Goal: Task Accomplishment & Management: Use online tool/utility

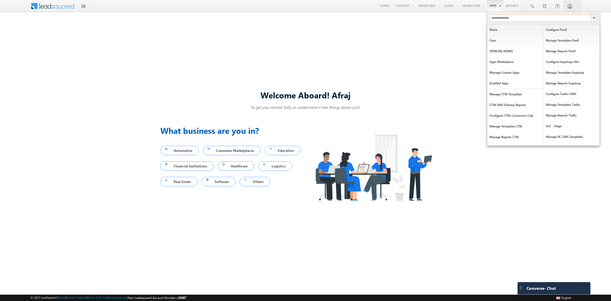
click at [488, 16] on input "text" at bounding box center [541, 18] width 102 height 7
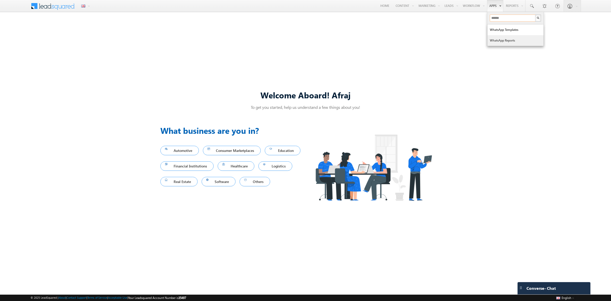
type input "******"
drag, startPoint x: 507, startPoint y: 62, endPoint x: 414, endPoint y: 41, distance: 95.3
click at [0, 0] on link "Apps Marketplace" at bounding box center [0, 0] width 0 height 0
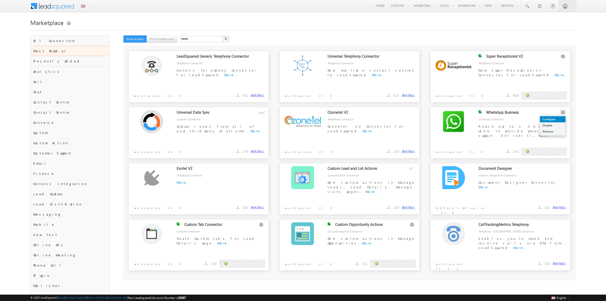
click at [559, 119] on link "Configure" at bounding box center [552, 119] width 25 height 6
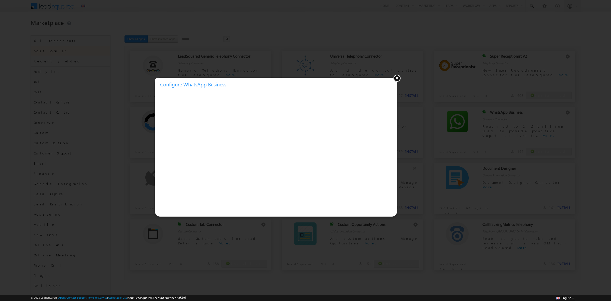
click at [396, 80] on button at bounding box center [397, 78] width 8 height 8
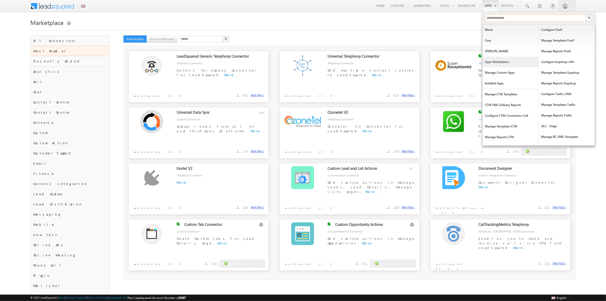
click at [488, 17] on input "text" at bounding box center [536, 18] width 102 height 7
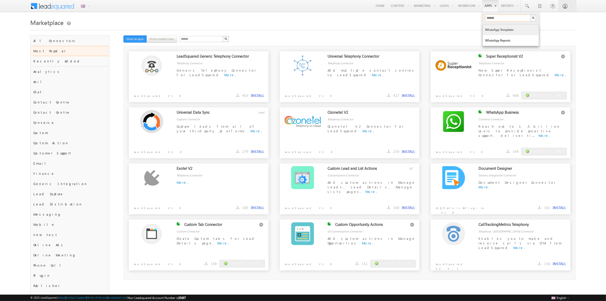
type input "******"
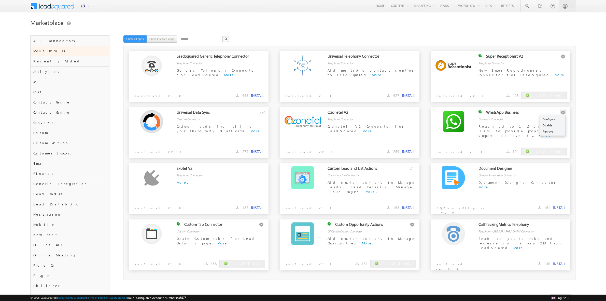
drag, startPoint x: 558, startPoint y: 116, endPoint x: 562, endPoint y: 112, distance: 6.2
click at [557, 116] on div "WhatsApp Business" at bounding box center [523, 113] width 74 height 7
click at [560, 116] on link "Configure" at bounding box center [552, 119] width 25 height 6
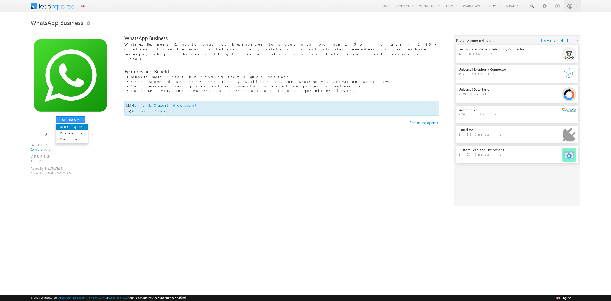
click at [75, 125] on link "Configure" at bounding box center [72, 127] width 32 height 6
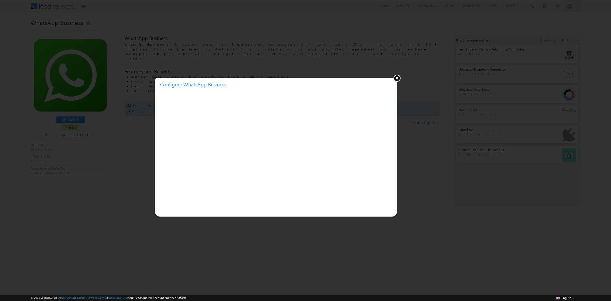
click at [396, 79] on button at bounding box center [397, 78] width 8 height 8
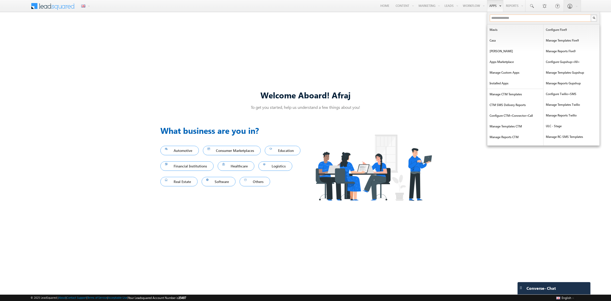
click at [503, 21] on input "text" at bounding box center [541, 18] width 102 height 7
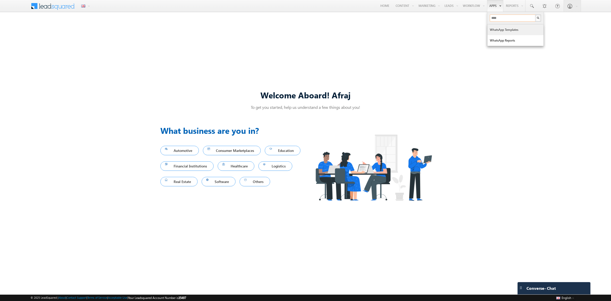
type input "****"
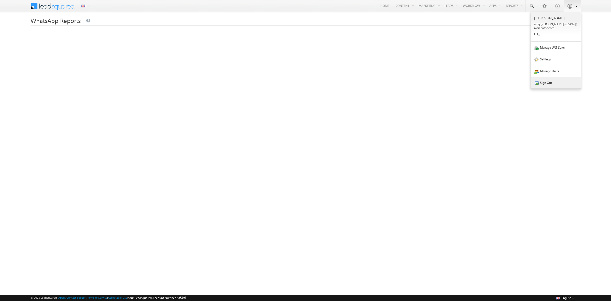
click at [553, 84] on link "Sign Out" at bounding box center [556, 83] width 50 height 12
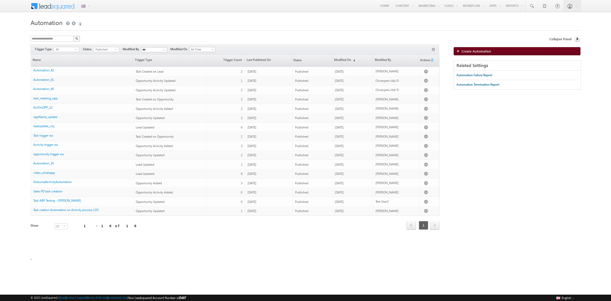
click at [456, 51] on img at bounding box center [458, 50] width 5 height 3
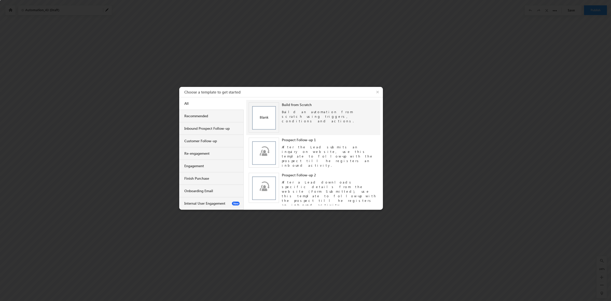
click at [275, 116] on img at bounding box center [264, 117] width 30 height 30
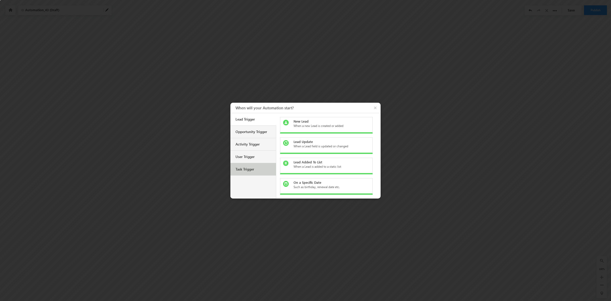
click at [260, 166] on div "Task Trigger" at bounding box center [253, 169] width 46 height 12
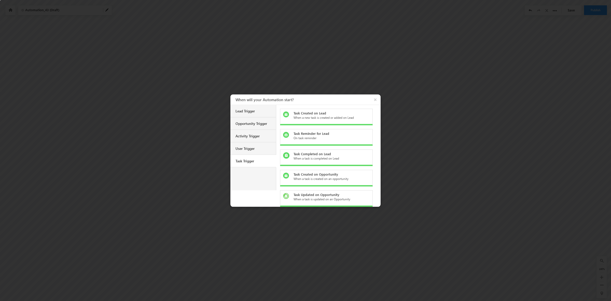
click at [316, 117] on div "When a new task is created or added on Lead" at bounding box center [329, 117] width 72 height 5
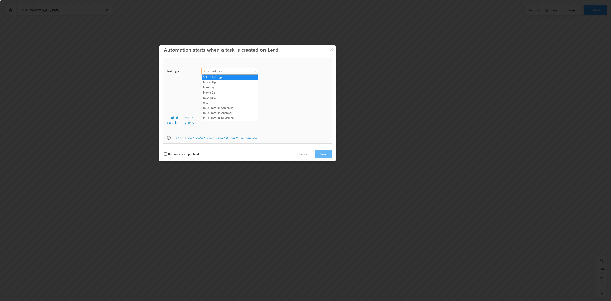
click at [254, 73] on span at bounding box center [255, 72] width 4 height 4
click at [231, 99] on link "RCU Tasks" at bounding box center [230, 97] width 56 height 5
click at [321, 153] on button "Save" at bounding box center [323, 154] width 17 height 8
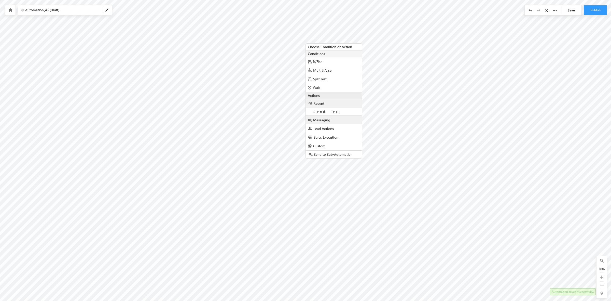
click at [333, 119] on link "Messaging" at bounding box center [334, 120] width 56 height 9
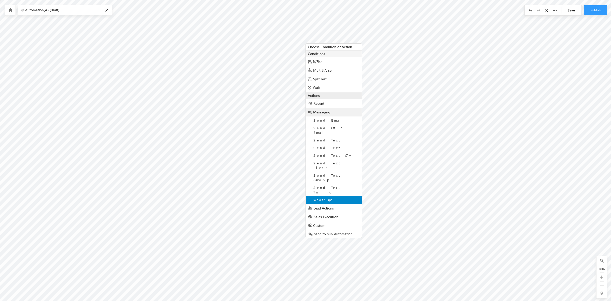
click at [337, 196] on div "WhatsApp" at bounding box center [334, 200] width 56 height 8
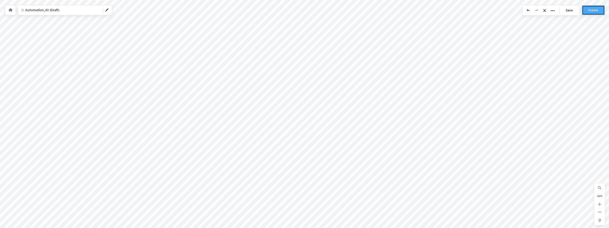
click at [593, 10] on button "Publish" at bounding box center [593, 10] width 23 height 10
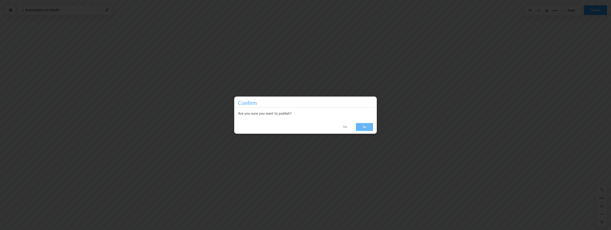
click at [366, 125] on link "Yes" at bounding box center [364, 127] width 17 height 8
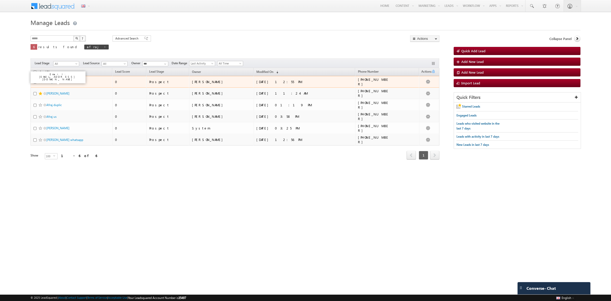
click at [55, 81] on link "Afraj [GEOGRAPHIC_DATA]" at bounding box center [64, 82] width 36 height 4
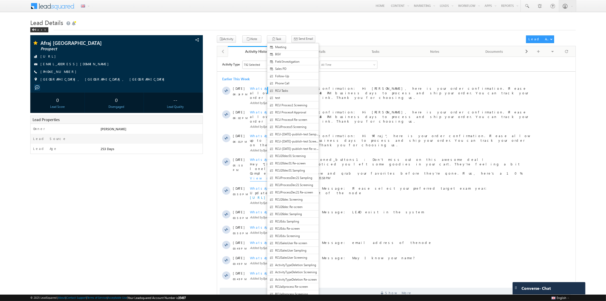
click at [280, 89] on span "RCU Tasks" at bounding box center [297, 90] width 44 height 5
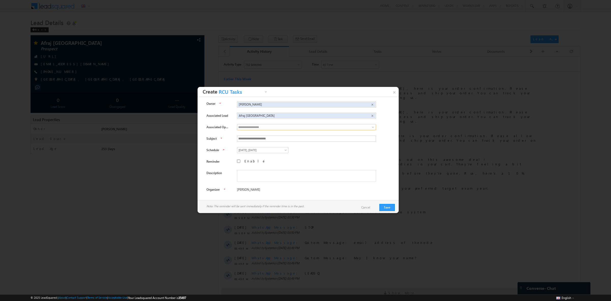
click at [250, 125] on input at bounding box center [306, 127] width 139 height 6
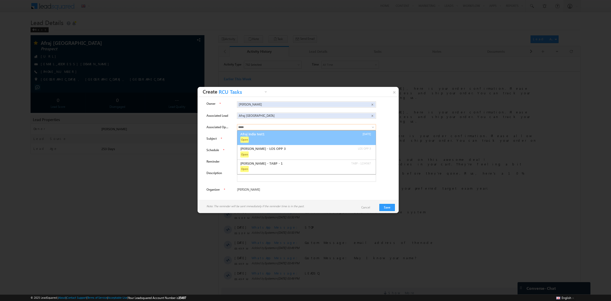
click at [276, 139] on li "Open" at bounding box center [306, 139] width 132 height 7
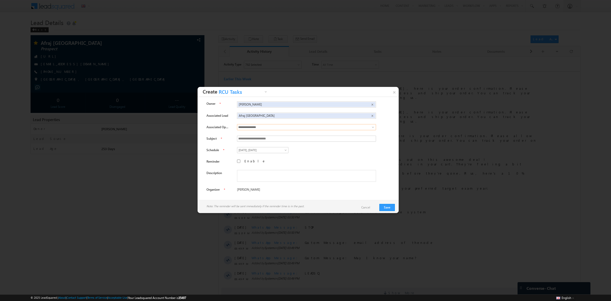
type input "**********"
click at [263, 167] on span at bounding box center [265, 168] width 4 height 4
click at [251, 177] on link "1" at bounding box center [257, 180] width 23 height 6
click at [323, 151] on div "**********" at bounding box center [310, 151] width 147 height 8
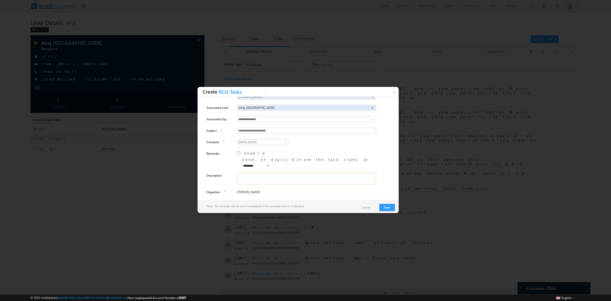
click at [262, 174] on textarea at bounding box center [306, 178] width 139 height 12
type textarea "**********"
click at [390, 208] on button "Save" at bounding box center [387, 207] width 16 height 7
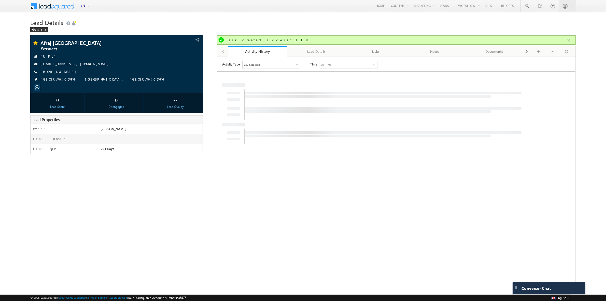
click at [569, 39] on button "button" at bounding box center [568, 40] width 6 height 6
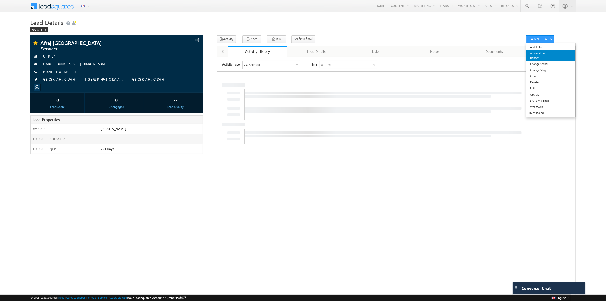
click at [536, 56] on link "Automation Report" at bounding box center [550, 55] width 49 height 11
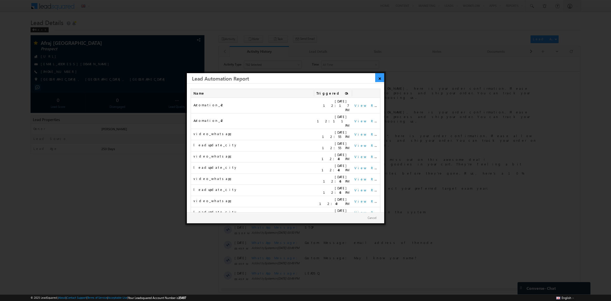
click at [379, 76] on link "×" at bounding box center [379, 77] width 9 height 9
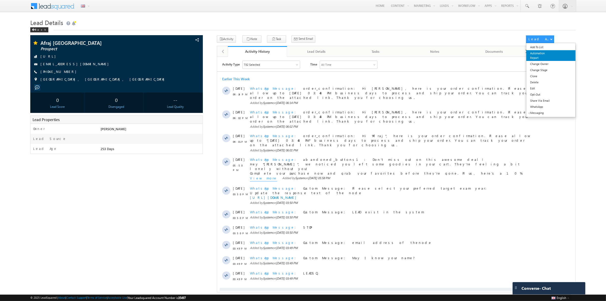
click at [538, 54] on link "Automation Report" at bounding box center [550, 55] width 49 height 11
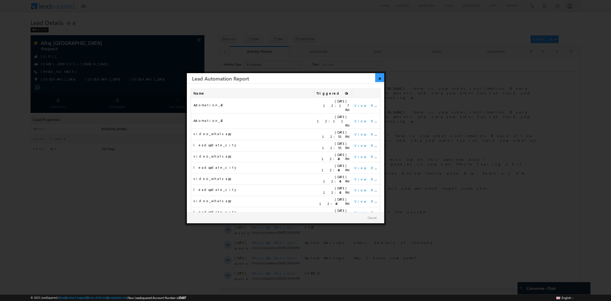
click at [383, 76] on link "×" at bounding box center [379, 77] width 9 height 9
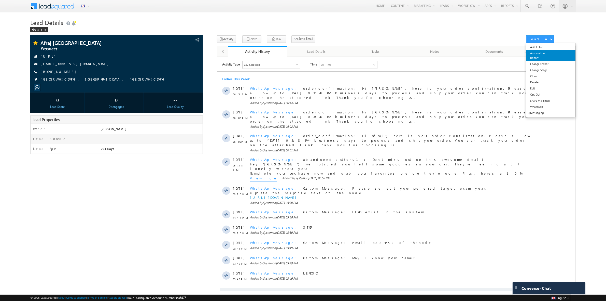
click at [537, 55] on link "Automation Report" at bounding box center [550, 55] width 49 height 11
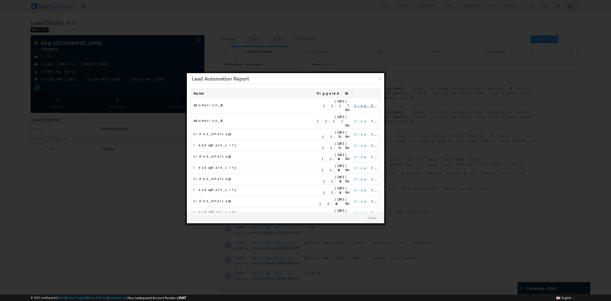
click at [364, 104] on link "View Report" at bounding box center [370, 105] width 32 height 4
click at [374, 81] on h3 "Lead Automation Report" at bounding box center [288, 78] width 192 height 10
click at [377, 79] on link "×" at bounding box center [379, 77] width 9 height 9
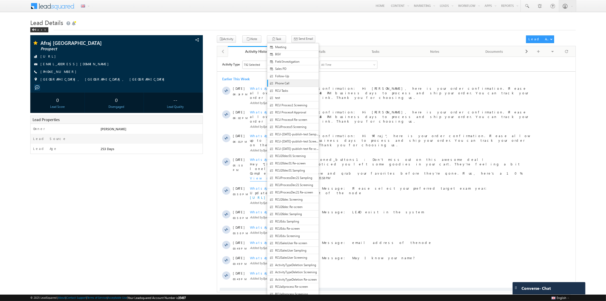
click at [284, 81] on span "Phone Call" at bounding box center [297, 83] width 44 height 5
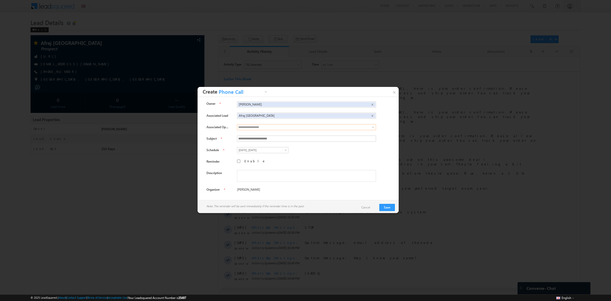
click at [264, 127] on input at bounding box center [306, 127] width 139 height 6
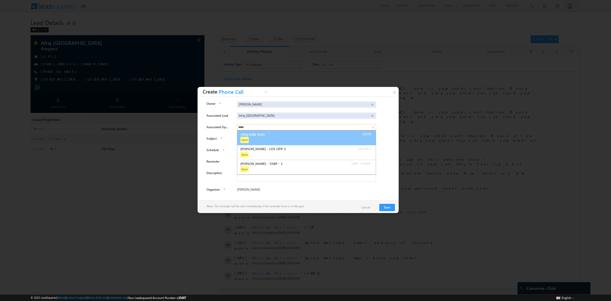
click at [259, 134] on link "Afraj india test1" at bounding box center [284, 134] width 89 height 6
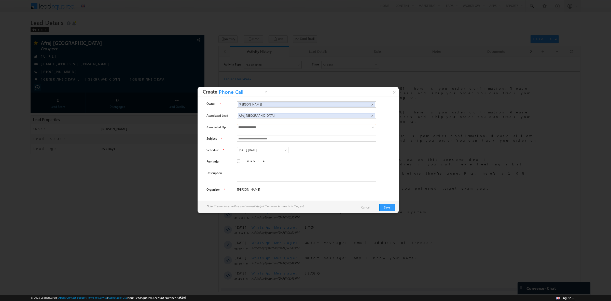
type input "**********"
click at [244, 160] on label "Enable" at bounding box center [254, 161] width 21 height 5
click at [265, 165] on span "0" at bounding box center [263, 167] width 9 height 5
click at [262, 178] on link "2" at bounding box center [272, 180] width 23 height 6
click at [252, 180] on textarea at bounding box center [306, 186] width 139 height 12
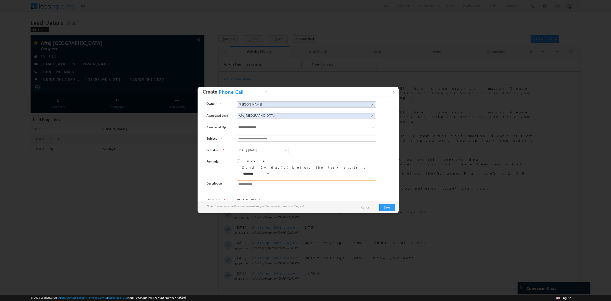
type textarea "**********"
click at [340, 156] on div "**********" at bounding box center [297, 153] width 193 height 104
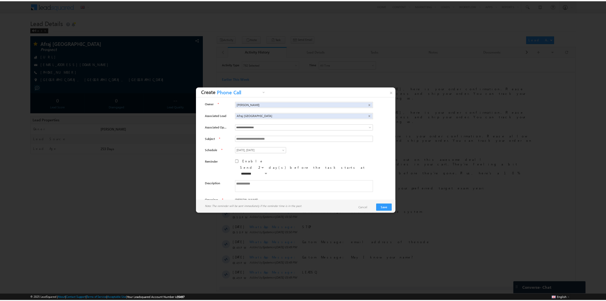
scroll to position [2, 0]
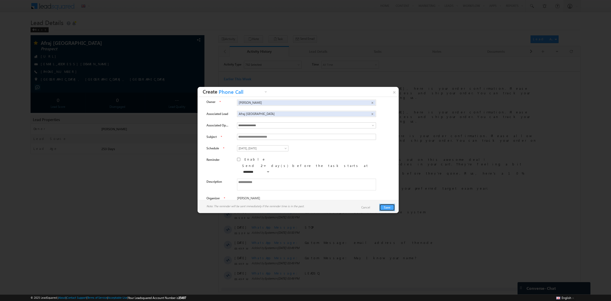
click at [387, 208] on button "Save" at bounding box center [387, 207] width 16 height 7
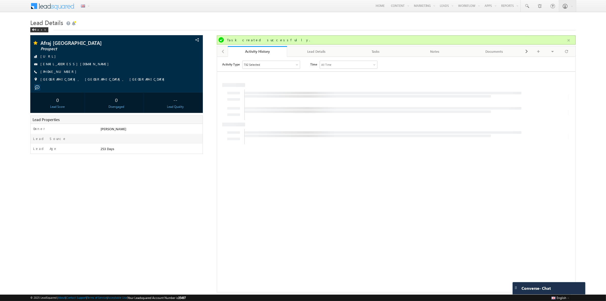
click at [568, 41] on button "button" at bounding box center [568, 40] width 6 height 6
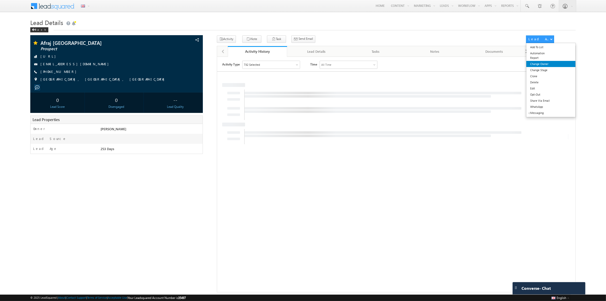
click at [541, 62] on link "Change Owner" at bounding box center [550, 64] width 49 height 6
click at [542, 55] on link "Automation Report" at bounding box center [550, 55] width 49 height 11
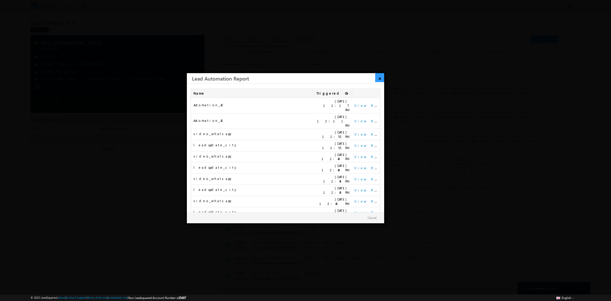
click at [376, 77] on link "×" at bounding box center [379, 77] width 9 height 9
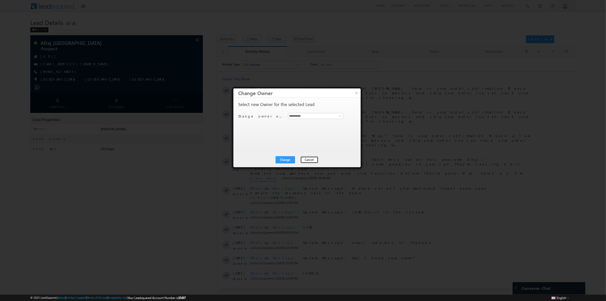
drag, startPoint x: 313, startPoint y: 158, endPoint x: 194, endPoint y: 48, distance: 161.7
click at [313, 158] on button "Cancel" at bounding box center [309, 159] width 18 height 7
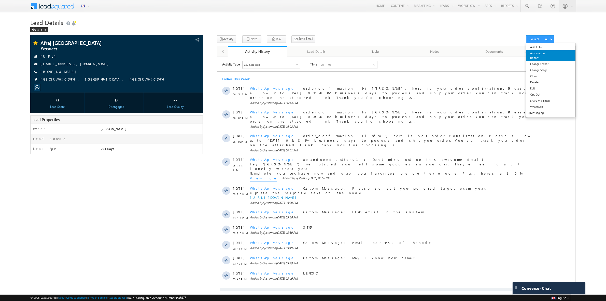
click at [533, 53] on link "Automation Report" at bounding box center [550, 55] width 49 height 11
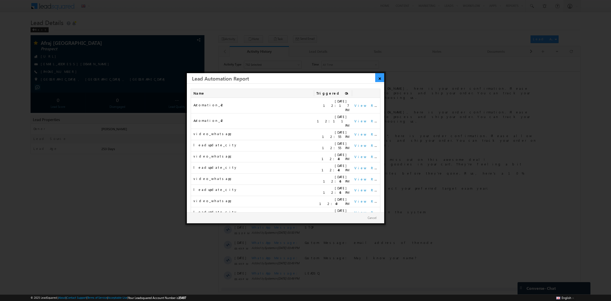
click at [380, 81] on link "×" at bounding box center [379, 77] width 9 height 9
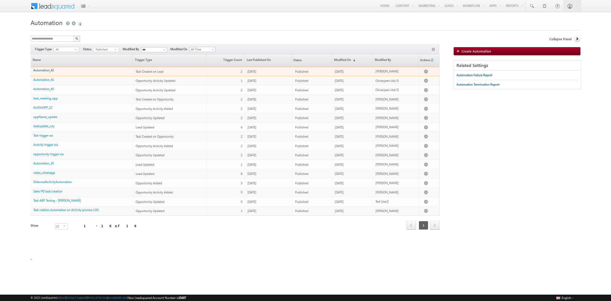
click at [49, 70] on link "Automation_42" at bounding box center [43, 70] width 20 height 4
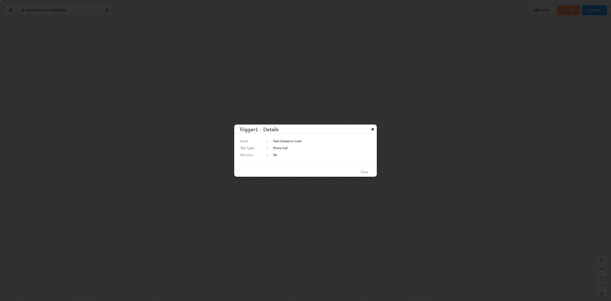
click at [371, 127] on button "×" at bounding box center [372, 128] width 8 height 9
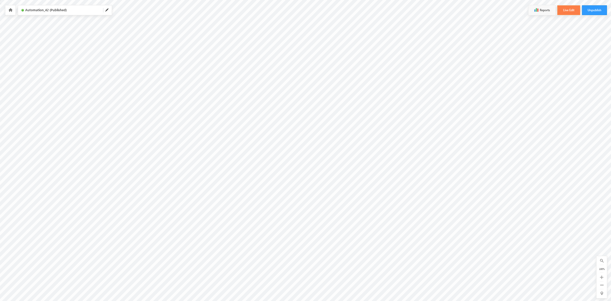
click at [564, 12] on button "Live Edit" at bounding box center [568, 10] width 23 height 10
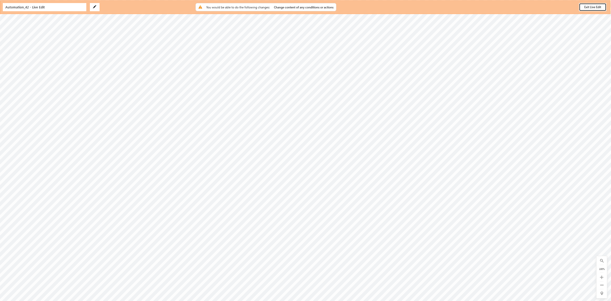
click at [589, 5] on button "Exit Live Edit" at bounding box center [592, 7] width 27 height 8
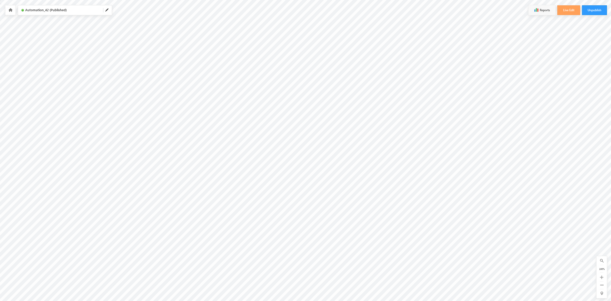
click at [13, 11] on div at bounding box center [10, 10] width 10 height 10
click at [10, 11] on icon at bounding box center [10, 10] width 4 height 4
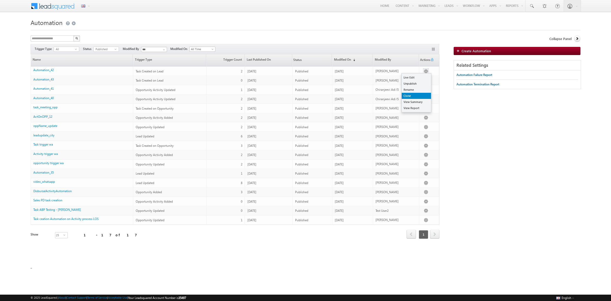
click at [417, 94] on link "Clone" at bounding box center [416, 96] width 29 height 6
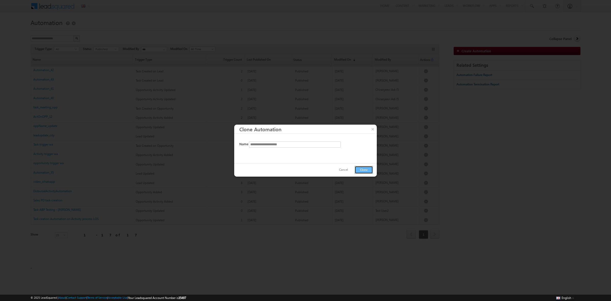
click at [361, 172] on button "Clone" at bounding box center [363, 170] width 18 height 8
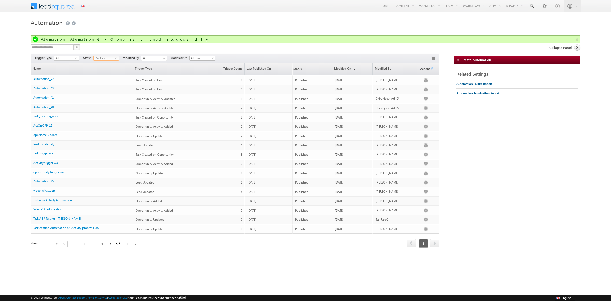
click at [115, 57] on span "select" at bounding box center [117, 58] width 4 height 2
click at [111, 62] on li "All" at bounding box center [106, 63] width 25 height 5
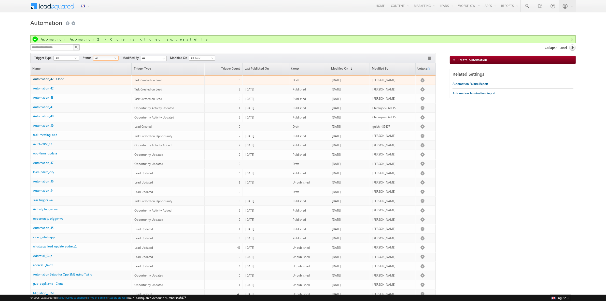
click at [50, 78] on link "Automation_42 - Clone" at bounding box center [48, 79] width 31 height 4
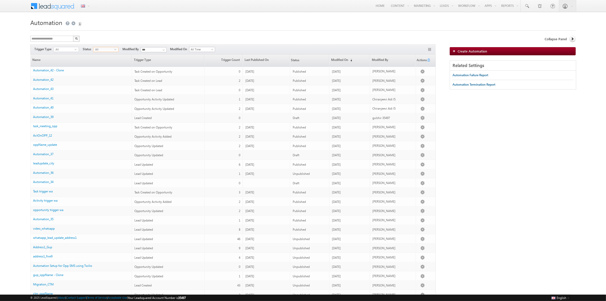
click at [112, 49] on span "All" at bounding box center [103, 49] width 21 height 5
click at [104, 66] on li "Published" at bounding box center [106, 64] width 25 height 5
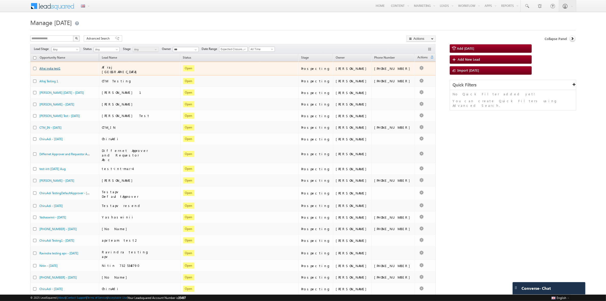
click at [54, 67] on link "Afraj india test1" at bounding box center [49, 68] width 21 height 4
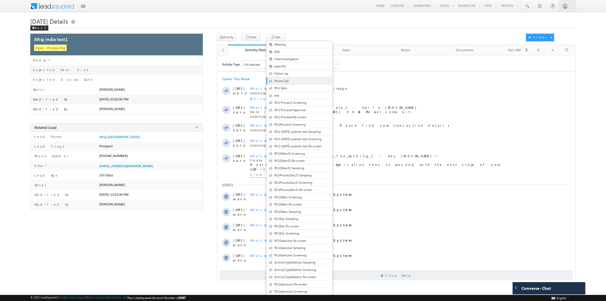
click at [277, 79] on span "Phone Call" at bounding box center [303, 81] width 58 height 5
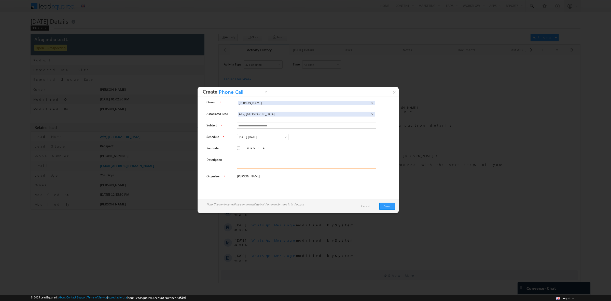
click at [242, 161] on textarea at bounding box center [306, 163] width 139 height 12
type textarea "*******"
click at [237, 148] on div "**********" at bounding box center [310, 149] width 147 height 8
click at [259, 155] on span "0" at bounding box center [263, 154] width 9 height 5
click at [253, 165] on link "1" at bounding box center [257, 167] width 23 height 6
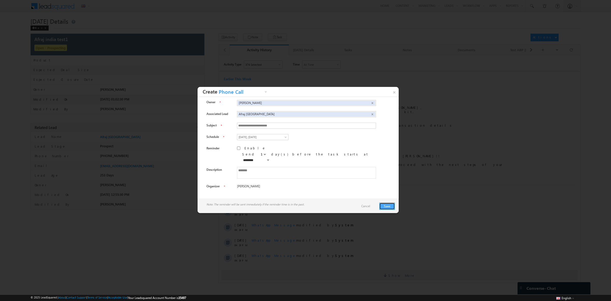
click at [382, 203] on button "Save" at bounding box center [387, 205] width 16 height 7
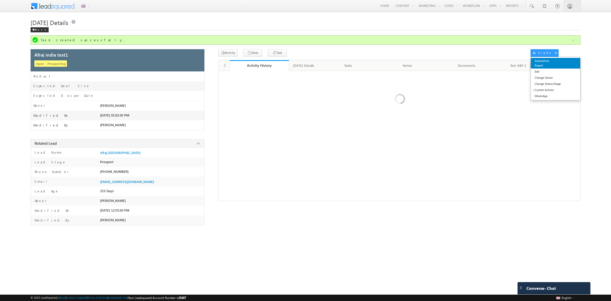
click at [543, 65] on link "Automation Report" at bounding box center [555, 63] width 49 height 11
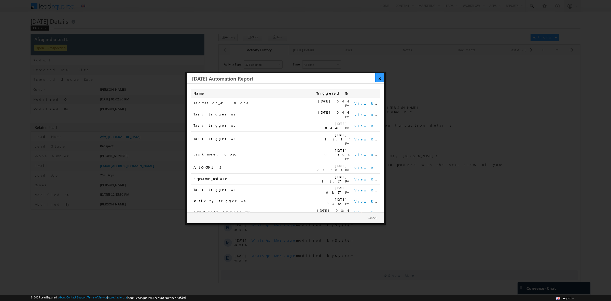
click at [377, 78] on link "×" at bounding box center [379, 77] width 9 height 9
